Goal: Transaction & Acquisition: Purchase product/service

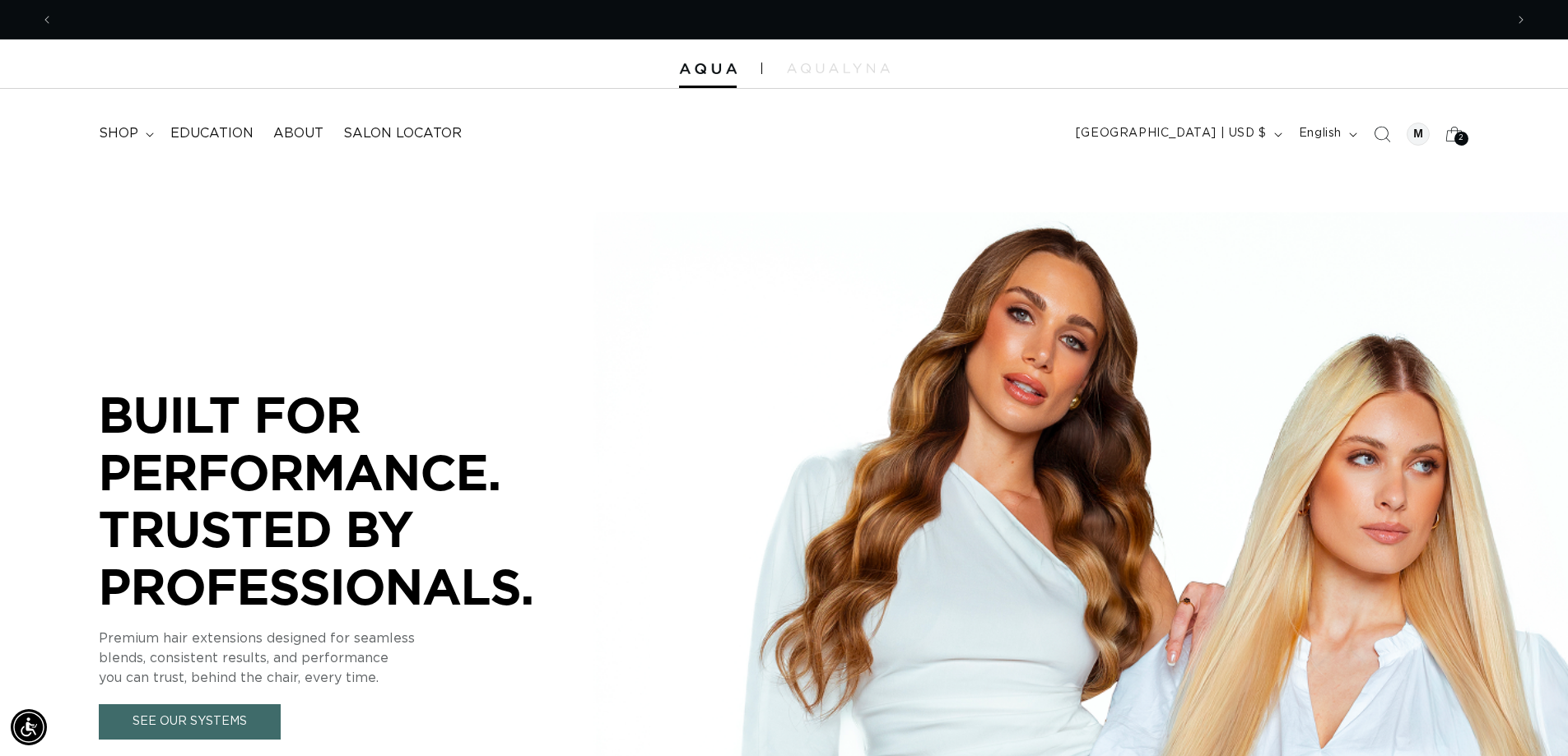
click at [139, 130] on summary "shop" at bounding box center [125, 134] width 72 height 37
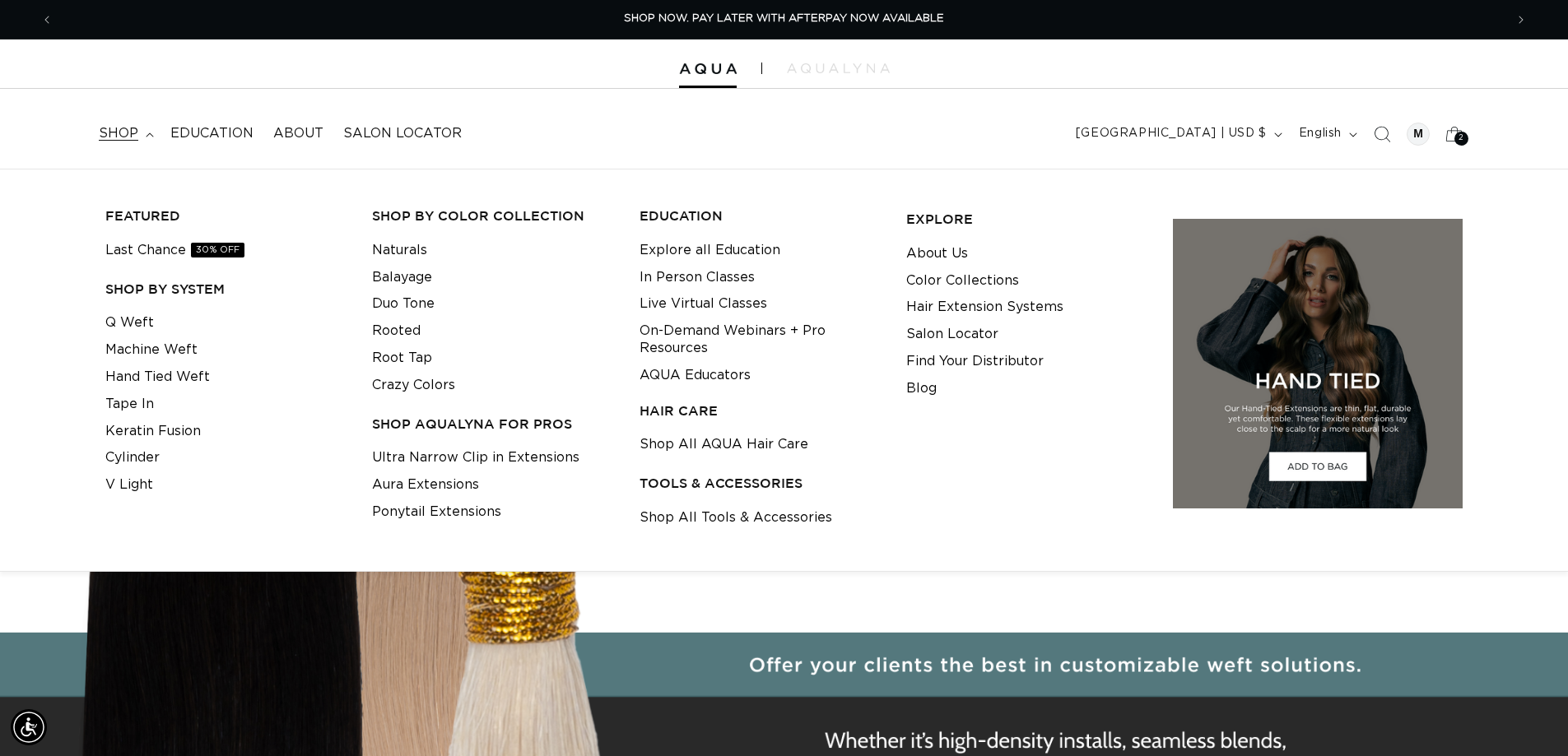
scroll to position [0, 1451]
click at [137, 327] on link "Q Weft" at bounding box center [130, 322] width 49 height 27
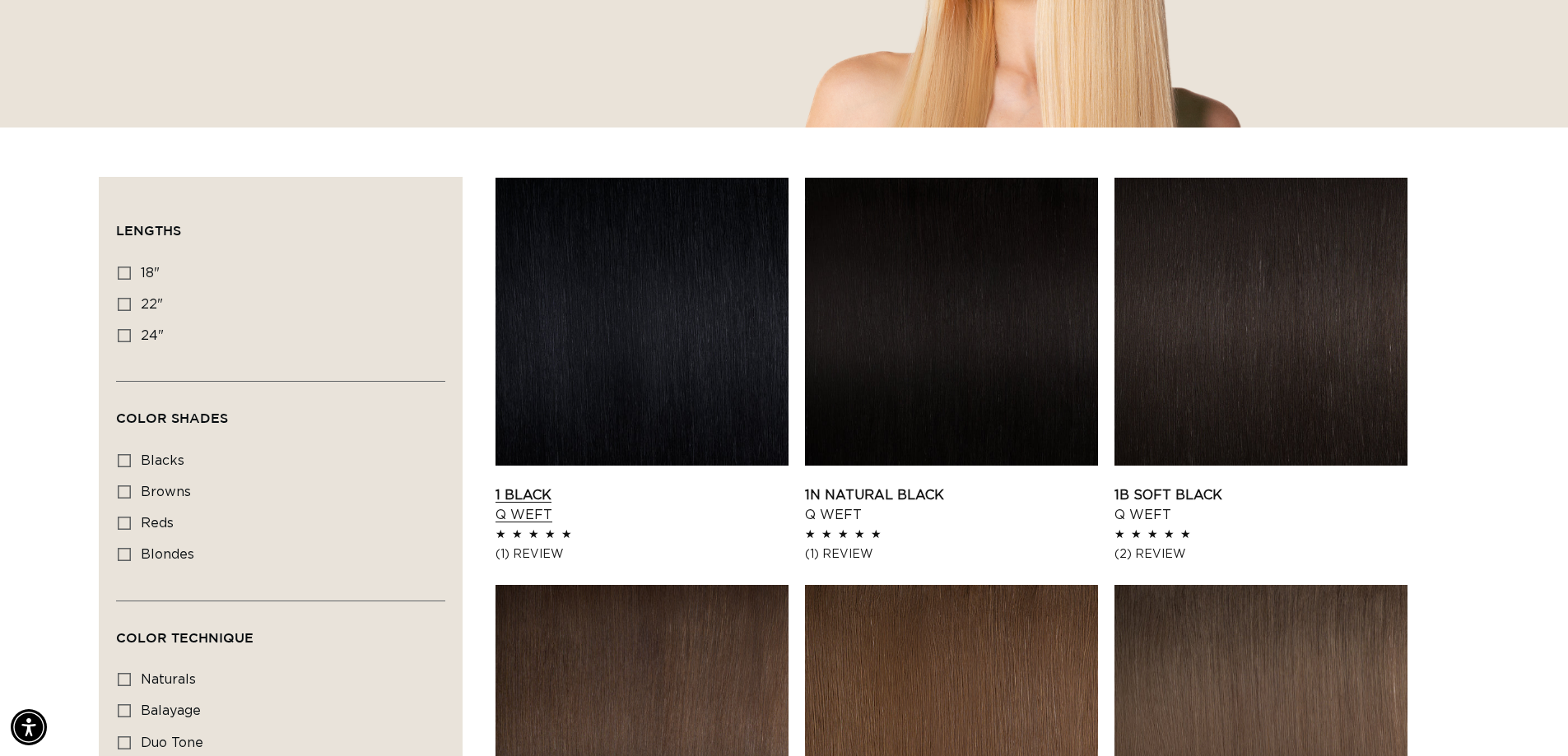
scroll to position [0, 1451]
click at [129, 270] on icon at bounding box center [125, 274] width 13 height 13
click at [129, 270] on input "18" 18" (5 products)" at bounding box center [125, 274] width 13 height 13
checkbox input "true"
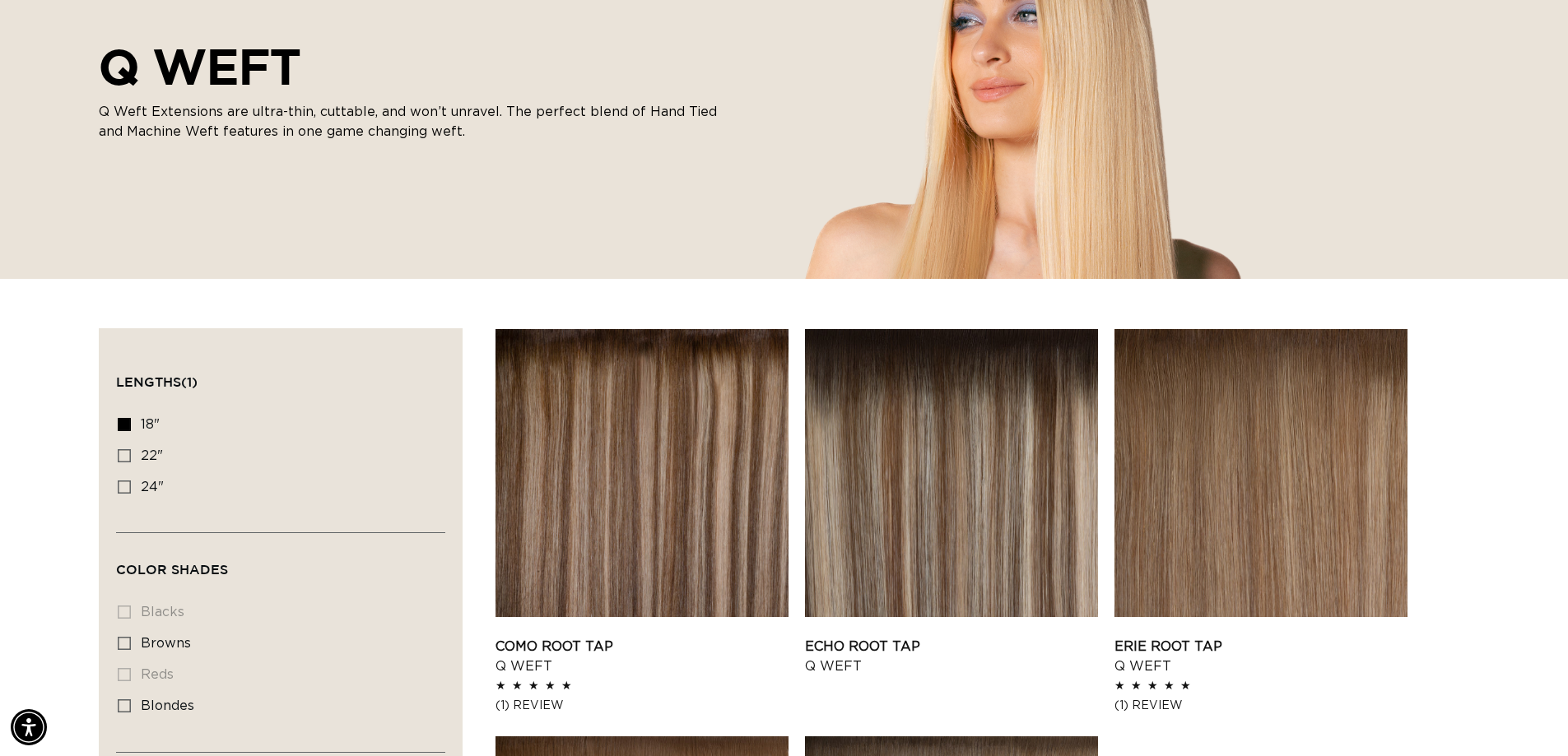
scroll to position [493, 0]
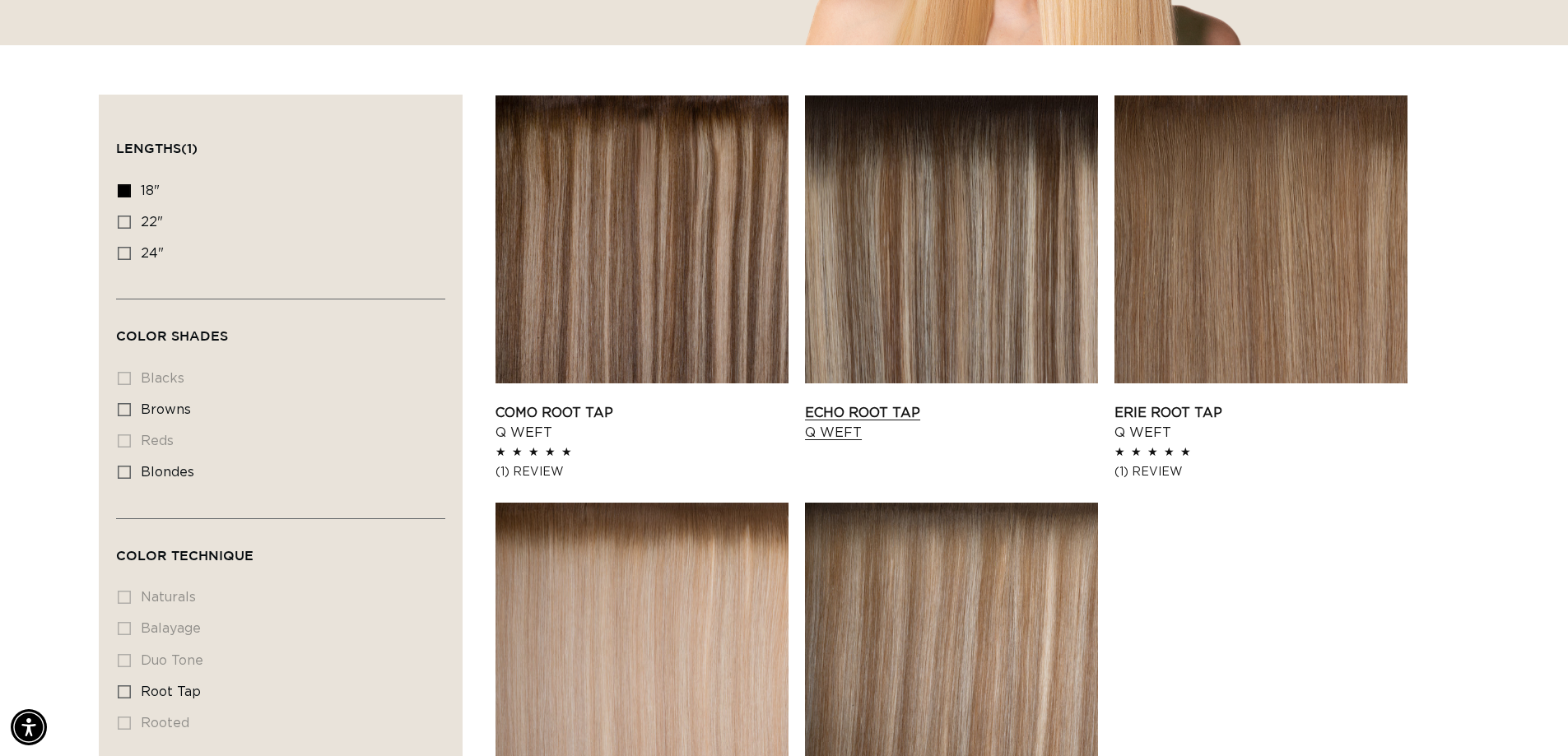
click at [899, 403] on link "Echo Root Tap Q Weft" at bounding box center [952, 423] width 293 height 40
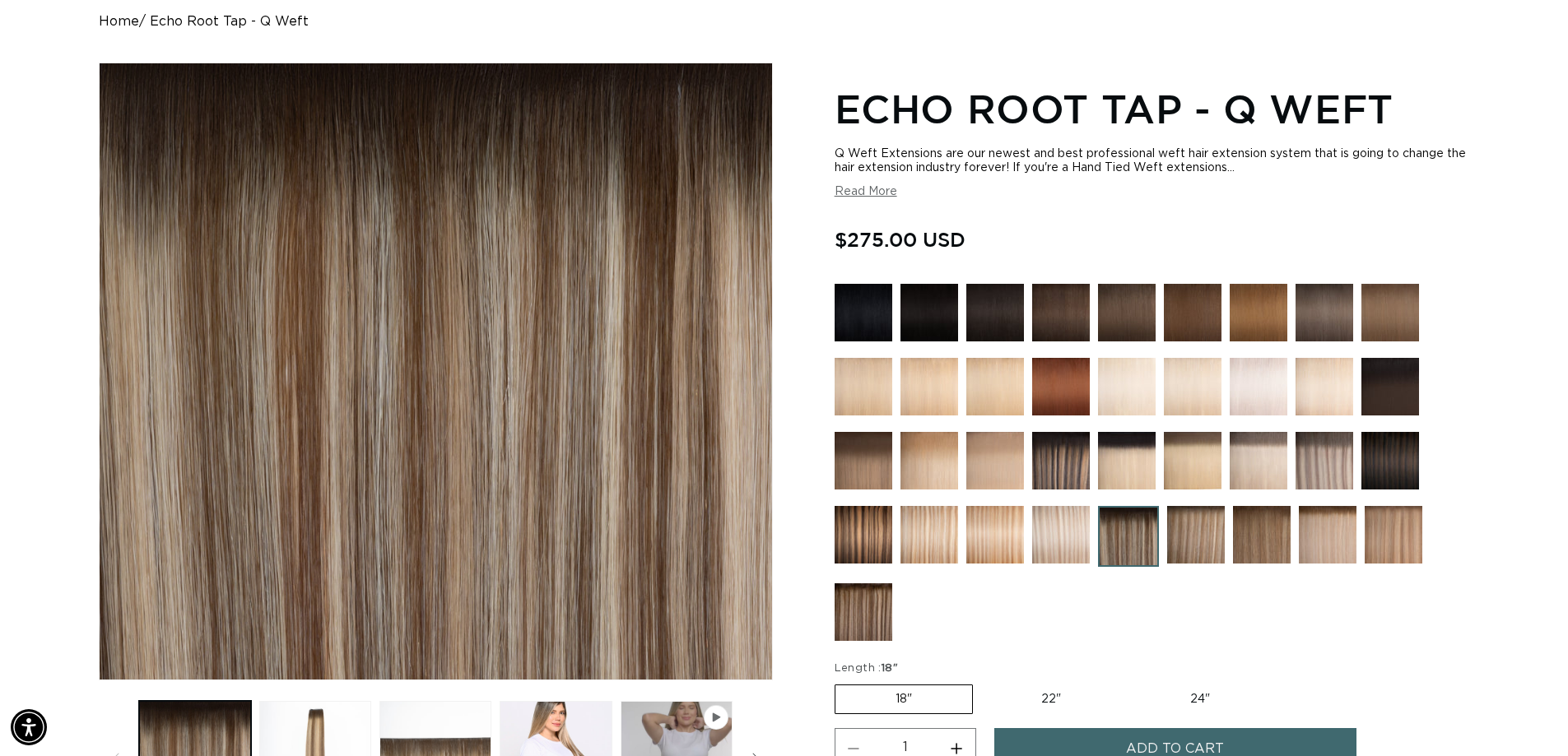
scroll to position [0, 1451]
click at [974, 526] on img at bounding box center [995, 535] width 57 height 57
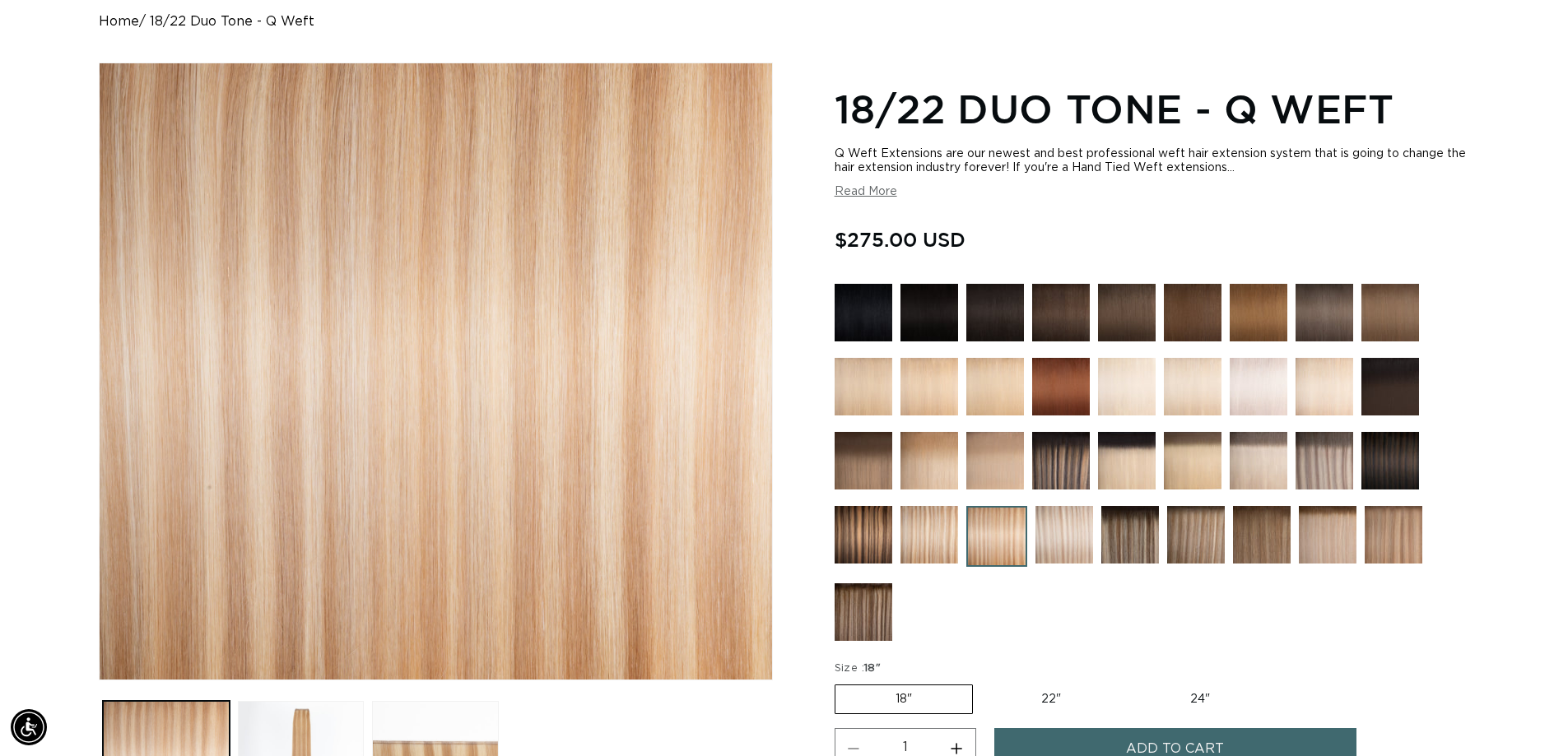
scroll to position [0, 1451]
click at [906, 531] on img at bounding box center [929, 535] width 57 height 57
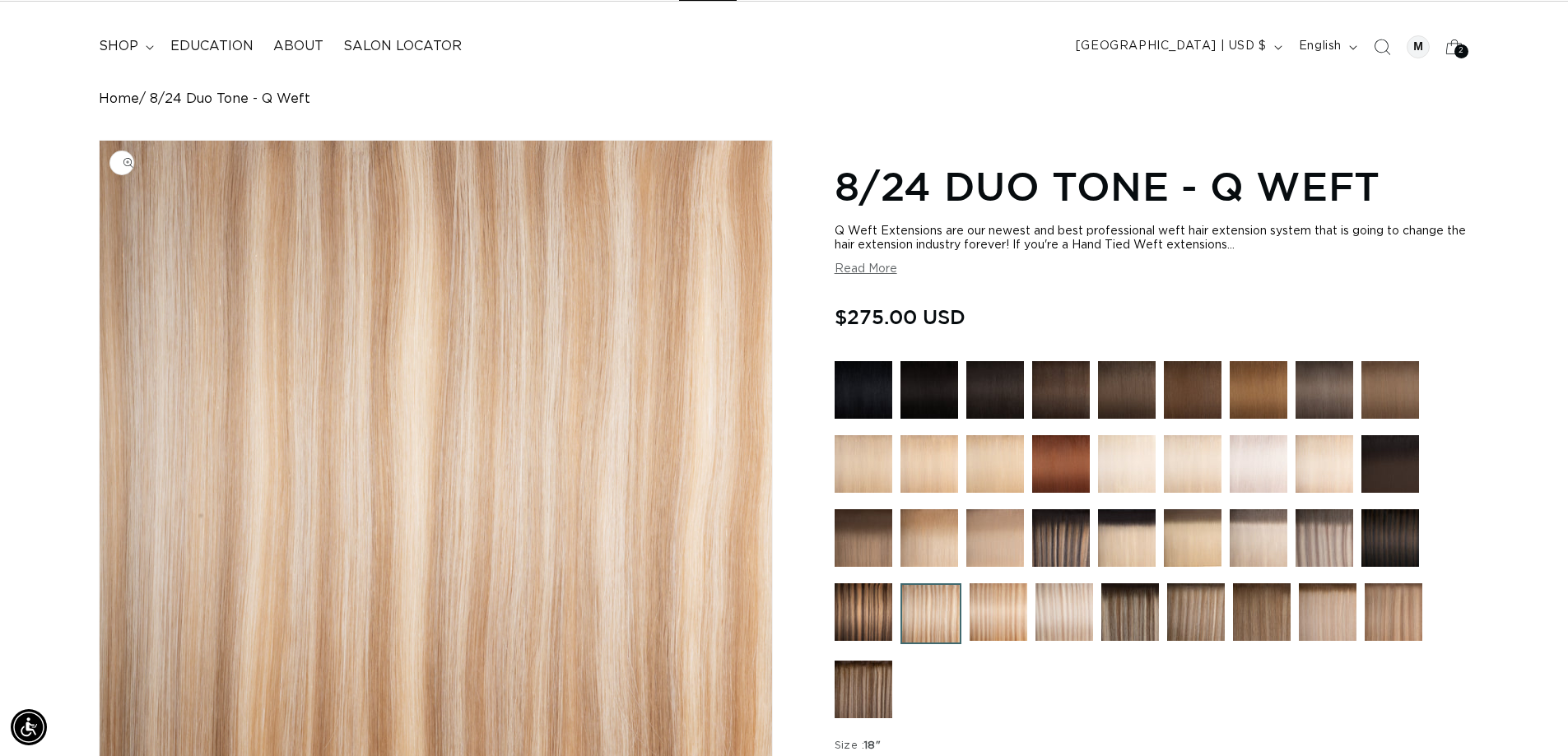
scroll to position [329, 0]
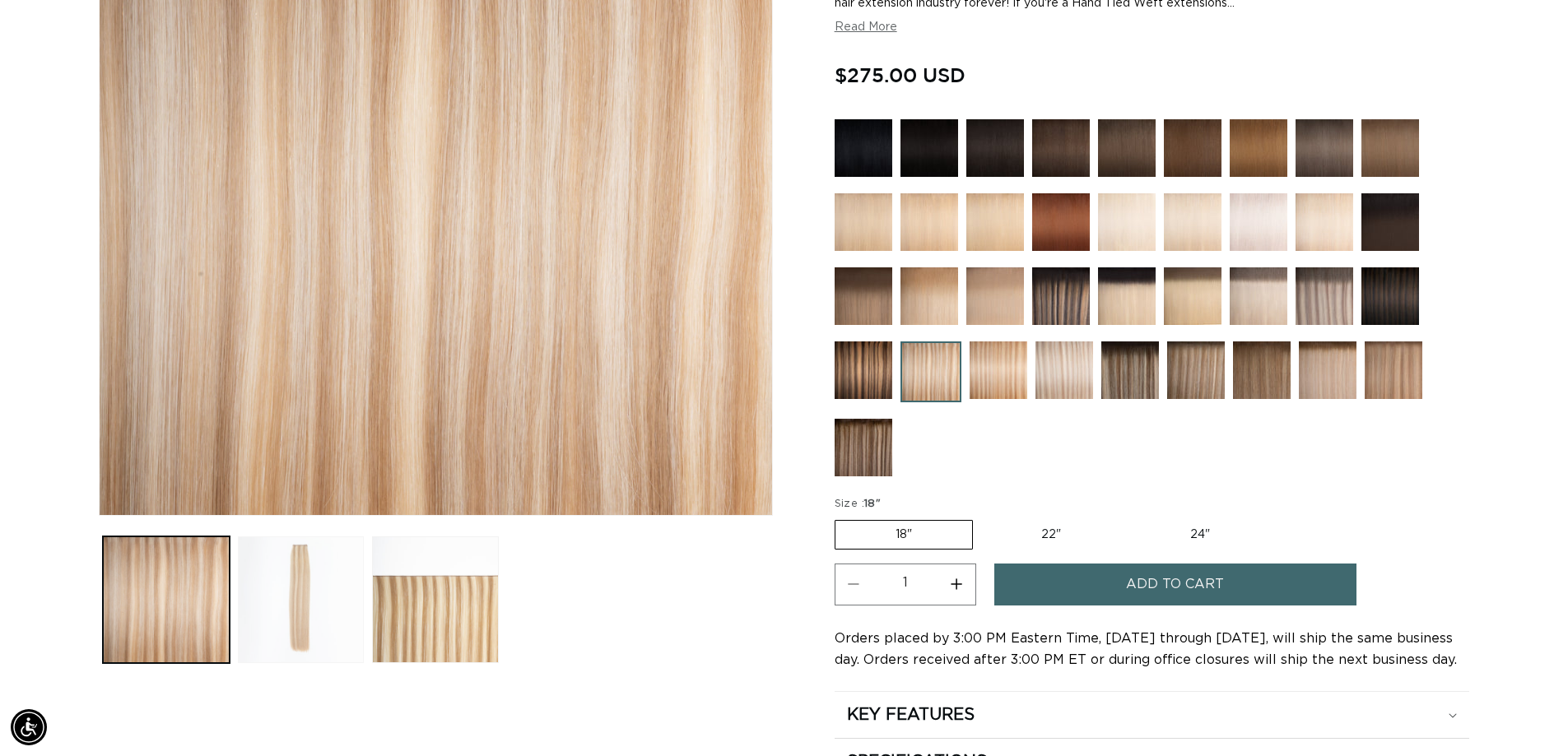
click at [323, 572] on button "Load image 2 in gallery view" at bounding box center [301, 599] width 127 height 127
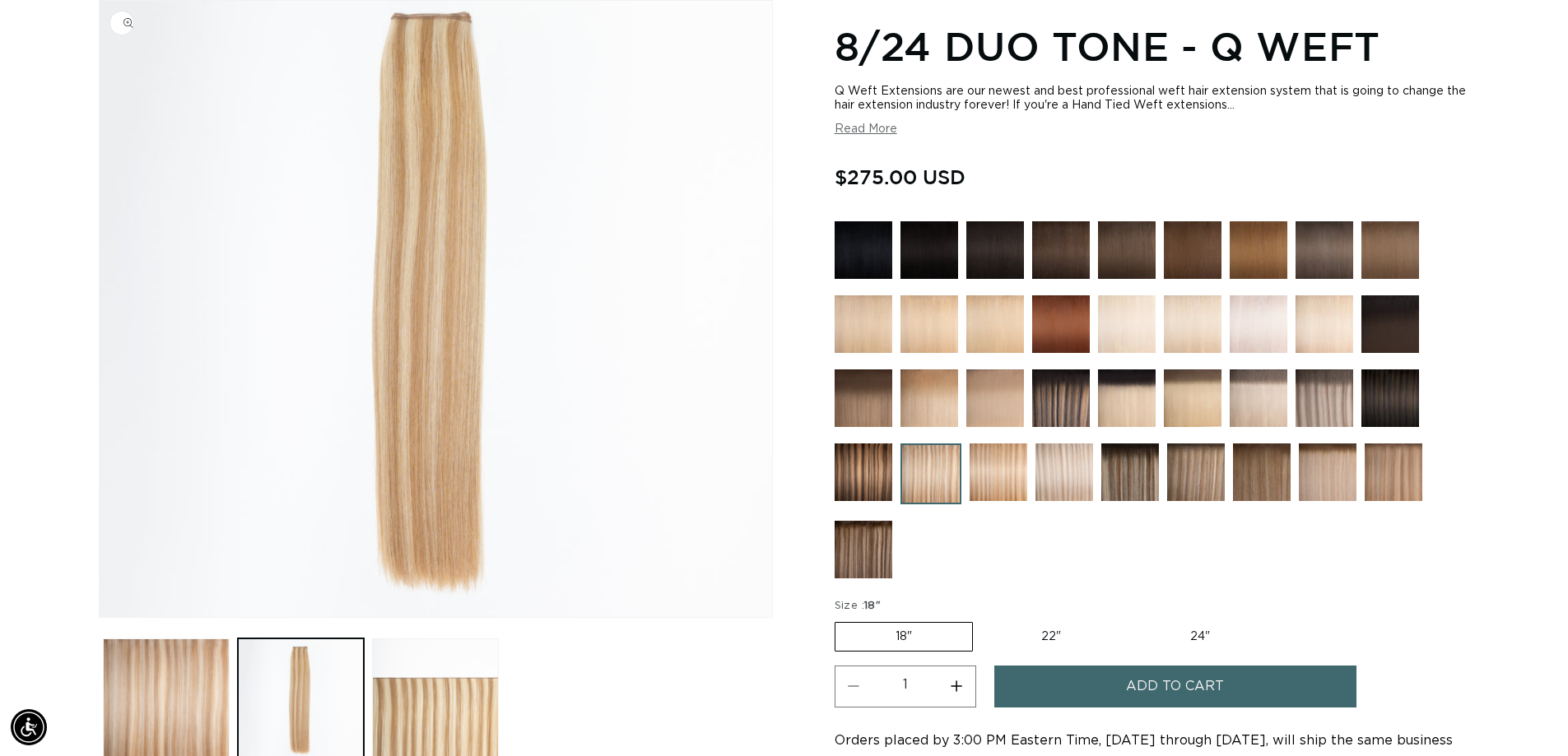
scroll to position [0, 2902]
click at [435, 695] on button "Load image 3 in gallery view" at bounding box center [435, 701] width 127 height 127
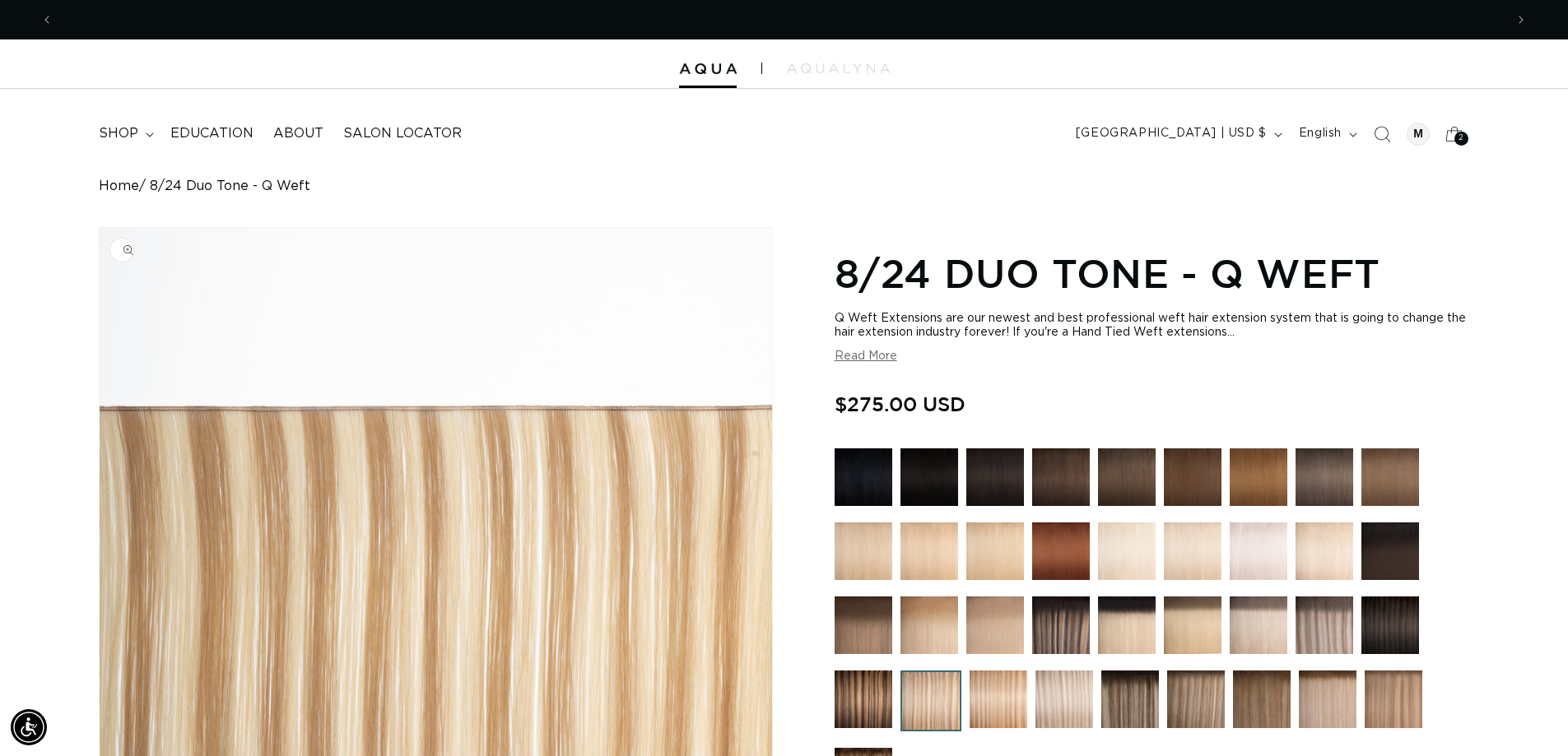
scroll to position [0, 1451]
